Goal: Information Seeking & Learning: Learn about a topic

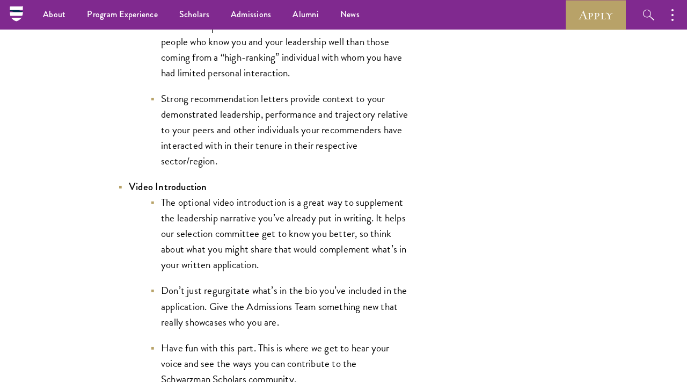
scroll to position [1417, 0]
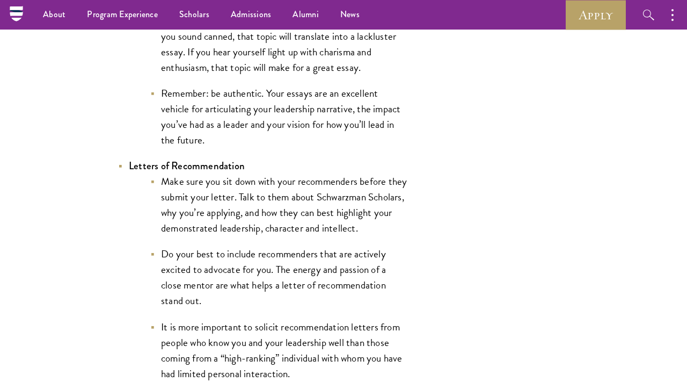
click at [289, 75] on li "Listen to your tone of voice. Literally record yourself talking about a few top…" at bounding box center [279, 36] width 258 height 78
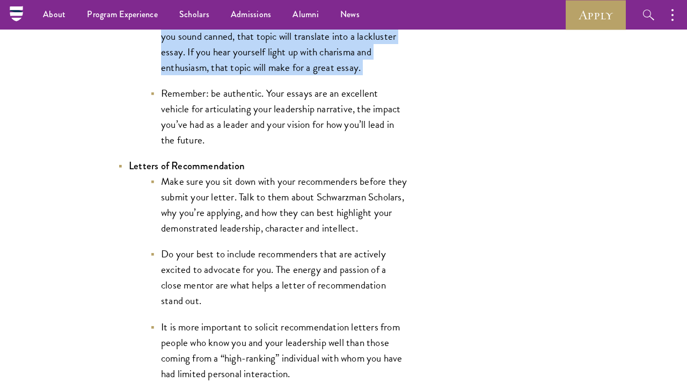
click at [289, 75] on li "Listen to your tone of voice. Literally record yourself talking about a few top…" at bounding box center [279, 36] width 258 height 78
click at [297, 75] on li "Listen to your tone of voice. Literally record yourself talking about a few top…" at bounding box center [279, 36] width 258 height 78
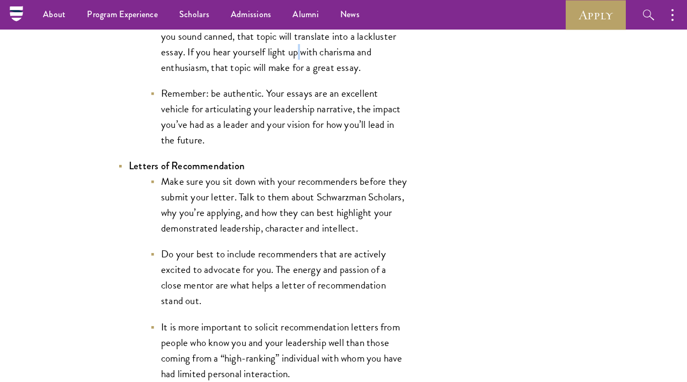
click at [297, 75] on li "Listen to your tone of voice. Literally record yourself talking about a few top…" at bounding box center [279, 36] width 258 height 78
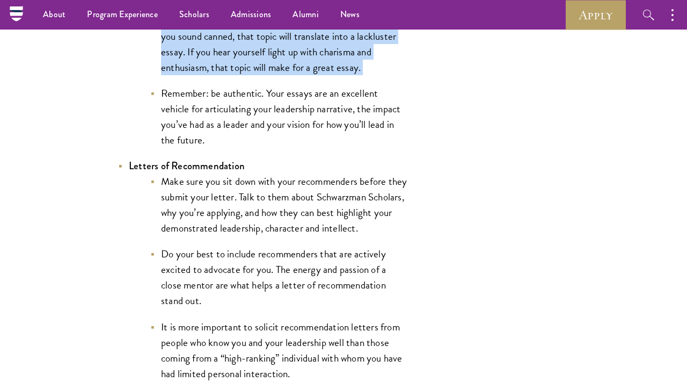
click at [297, 75] on li "Listen to your tone of voice. Literally record yourself talking about a few top…" at bounding box center [279, 36] width 258 height 78
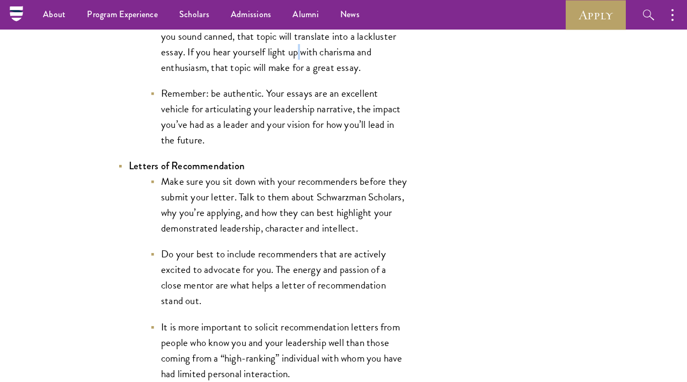
click at [297, 75] on li "Listen to your tone of voice. Literally record yourself talking about a few top…" at bounding box center [279, 36] width 258 height 78
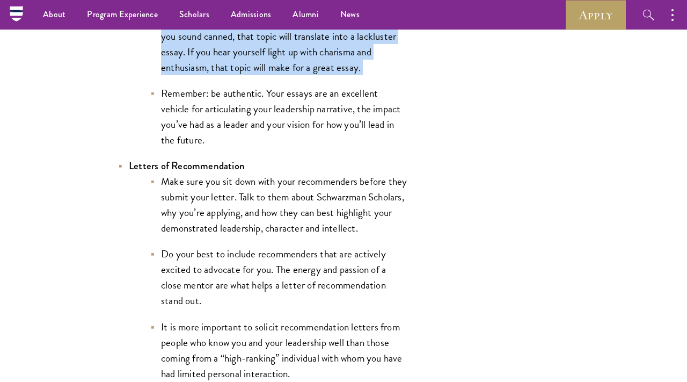
click at [297, 75] on li "Listen to your tone of voice. Literally record yourself talking about a few top…" at bounding box center [279, 36] width 258 height 78
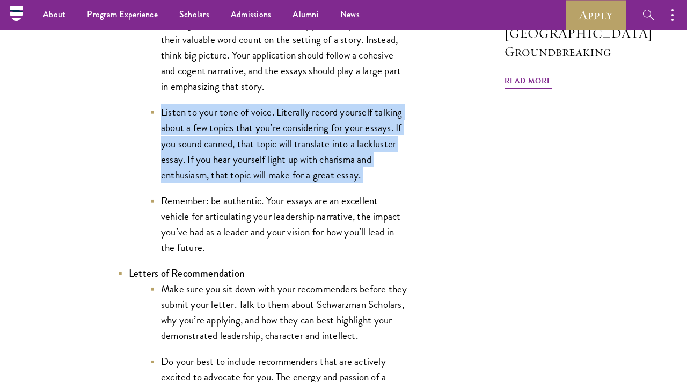
scroll to position [1309, 0]
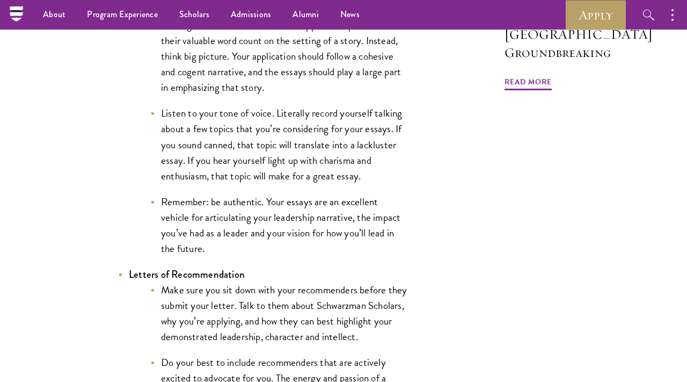
click at [297, 92] on li "Don’t get lost in the details. Some applicants spend much of their valuable wor…" at bounding box center [279, 56] width 258 height 78
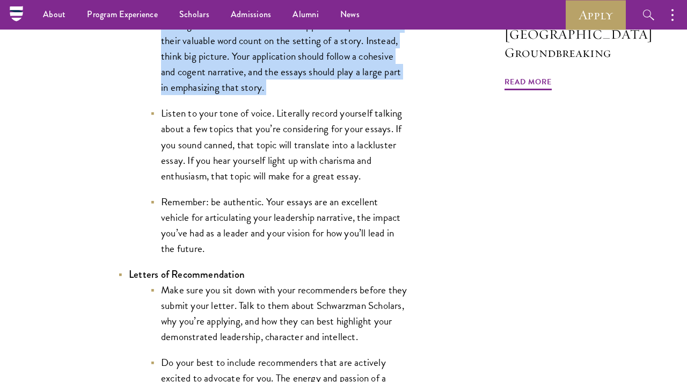
click at [297, 92] on li "Don’t get lost in the details. Some applicants spend much of their valuable wor…" at bounding box center [279, 56] width 258 height 78
